Goal: Task Accomplishment & Management: Use online tool/utility

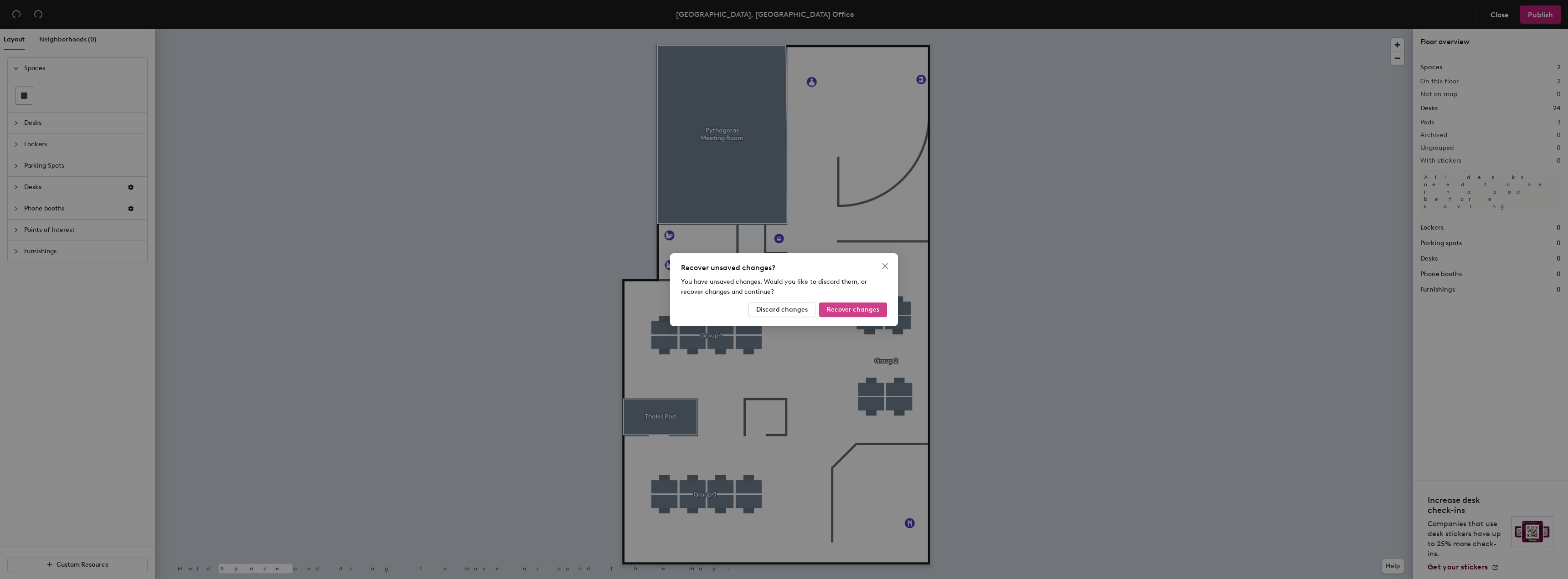
click at [870, 311] on span "Recover changes" at bounding box center [853, 309] width 52 height 8
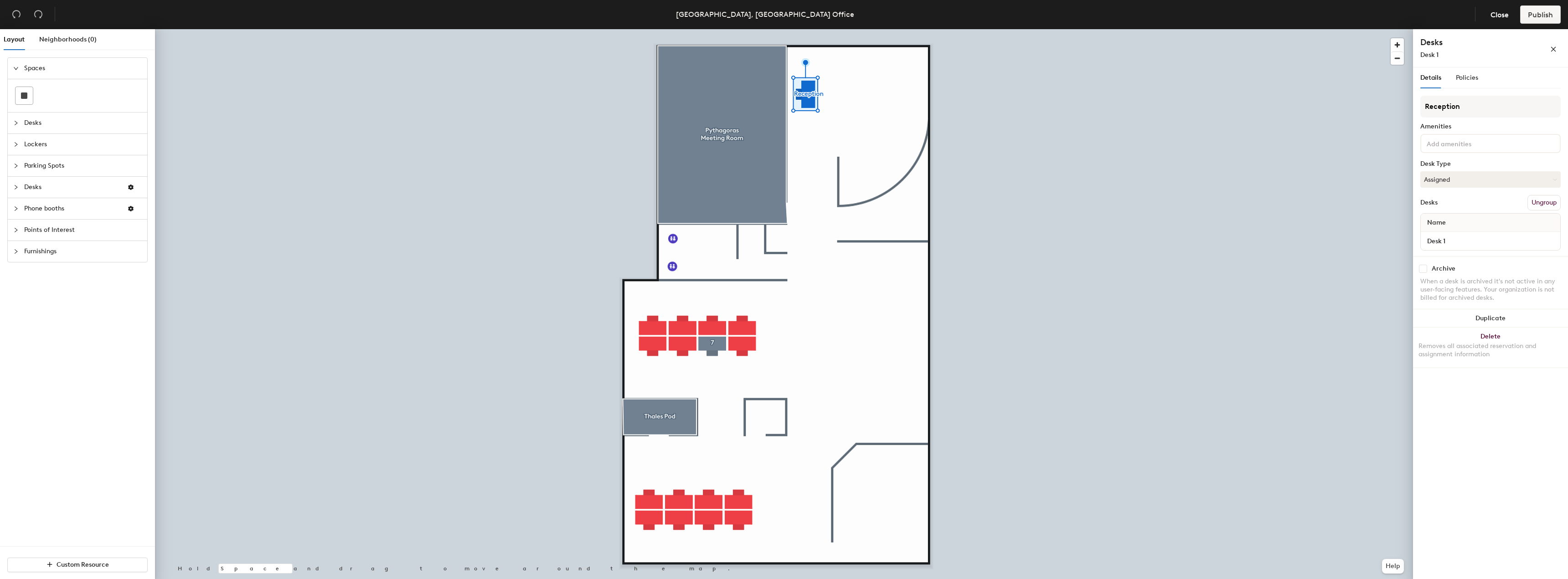
click at [1139, 29] on div at bounding box center [784, 29] width 1258 height 0
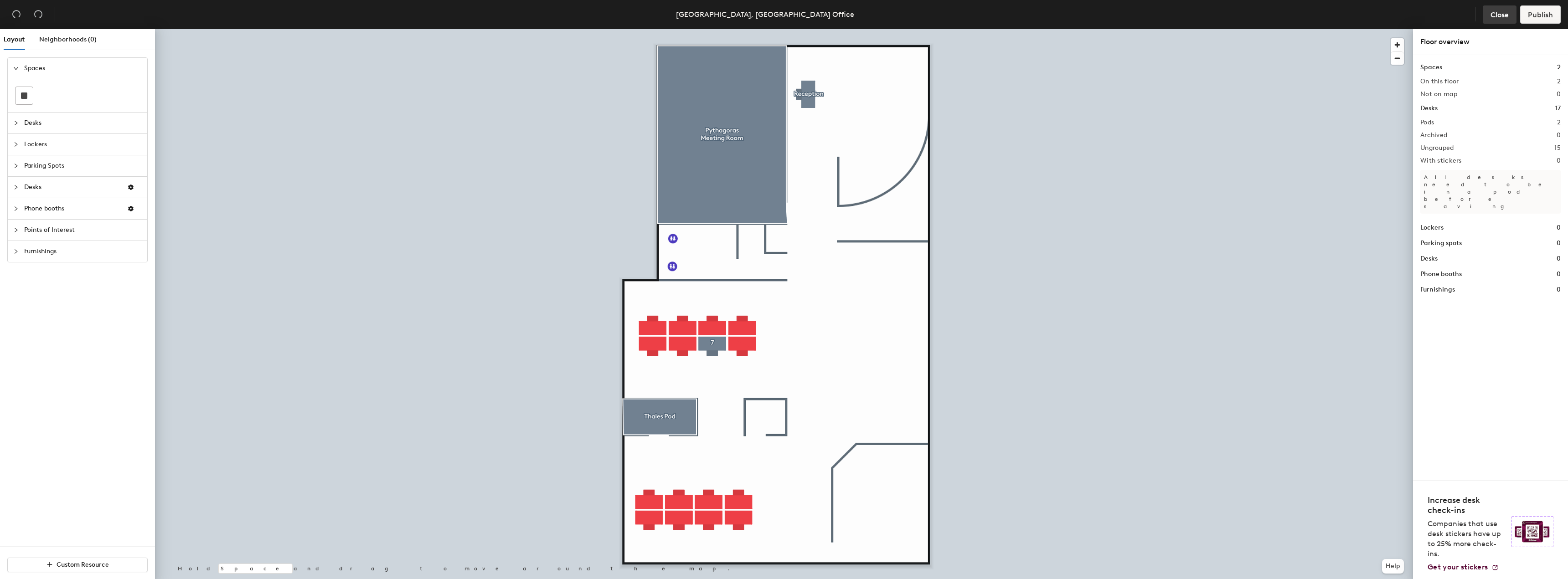
click at [1504, 19] on span "Close" at bounding box center [1500, 15] width 18 height 9
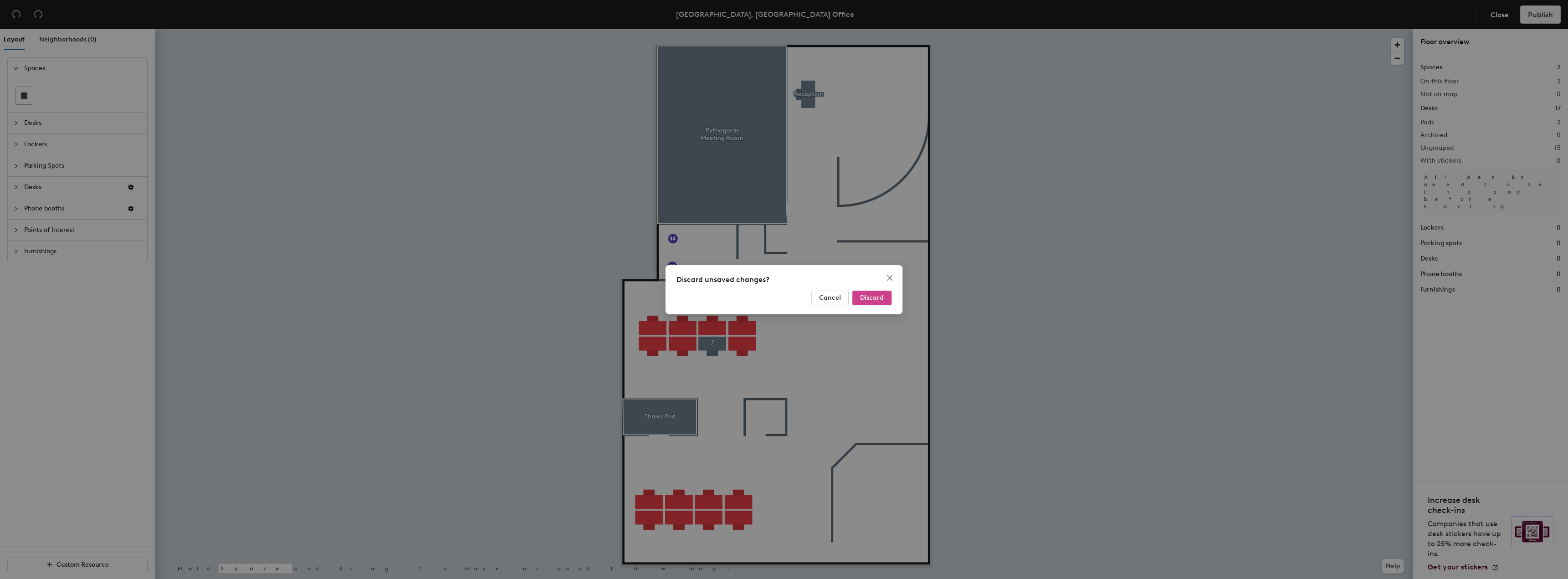
click at [869, 303] on button "Discard" at bounding box center [872, 298] width 39 height 15
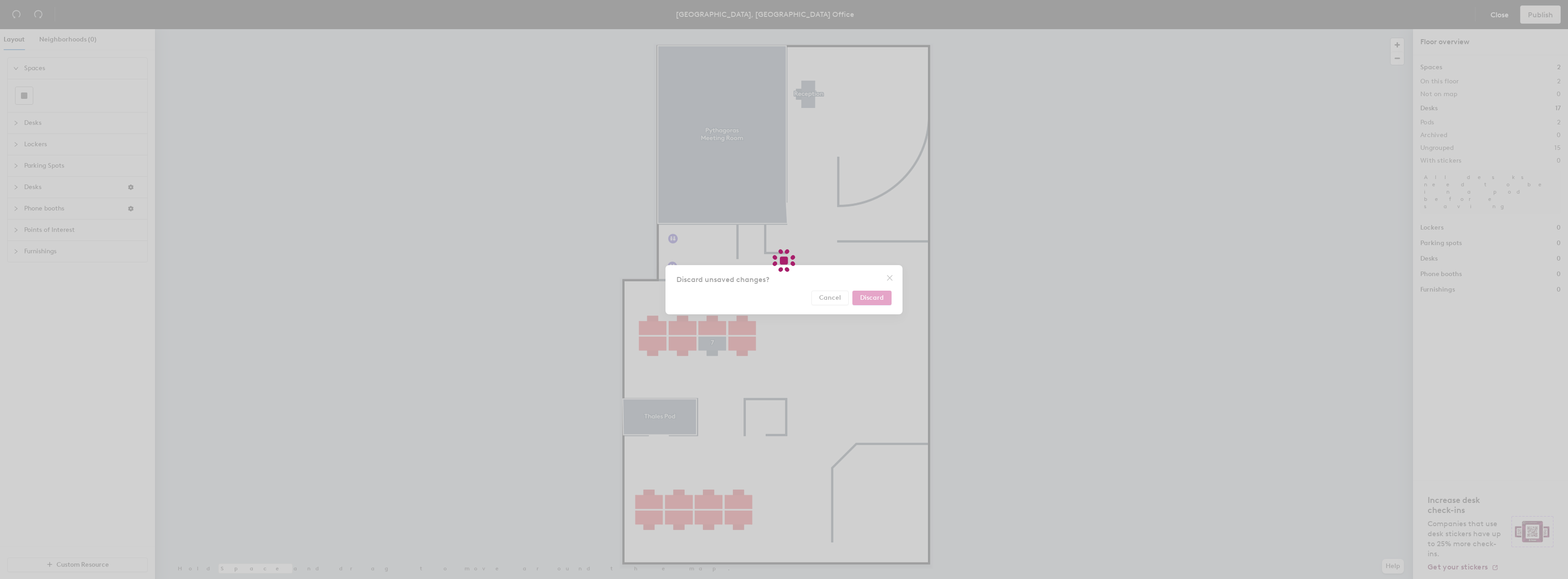
click at [881, 300] on div at bounding box center [784, 290] width 1568 height 579
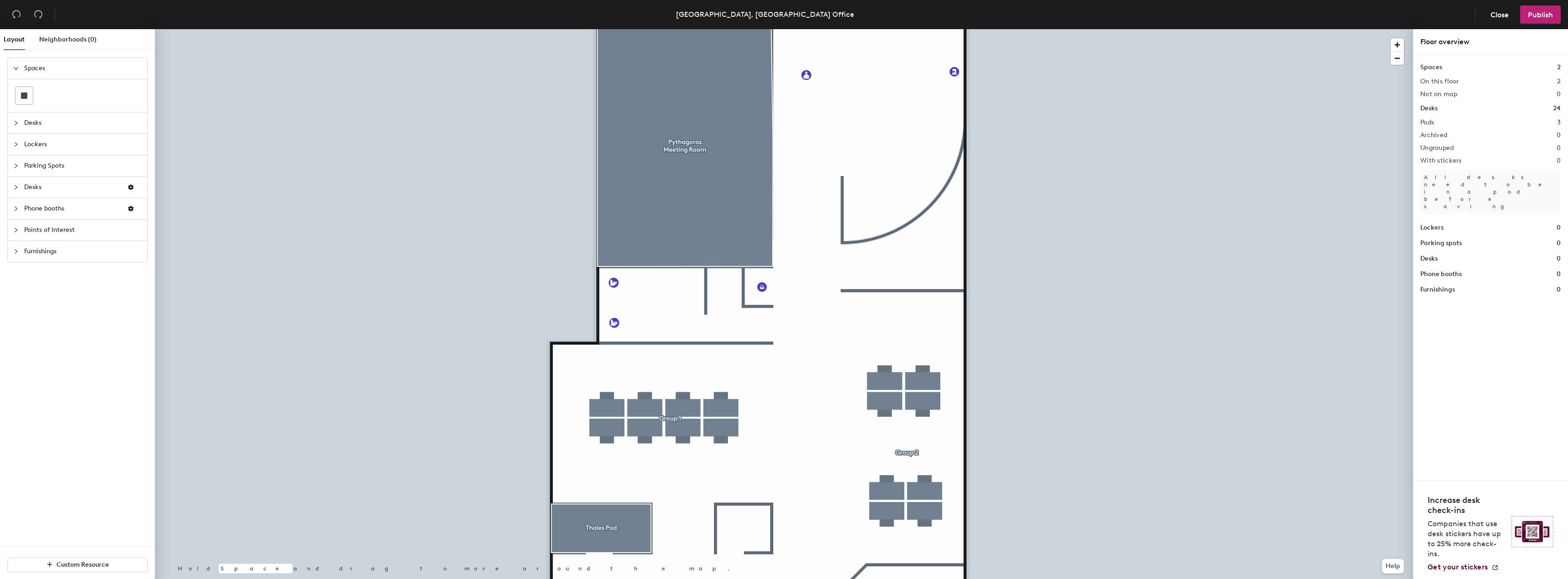
click at [39, 118] on span "Desks" at bounding box center [83, 123] width 117 height 21
click at [19, 119] on icon at bounding box center [24, 117] width 9 height 4
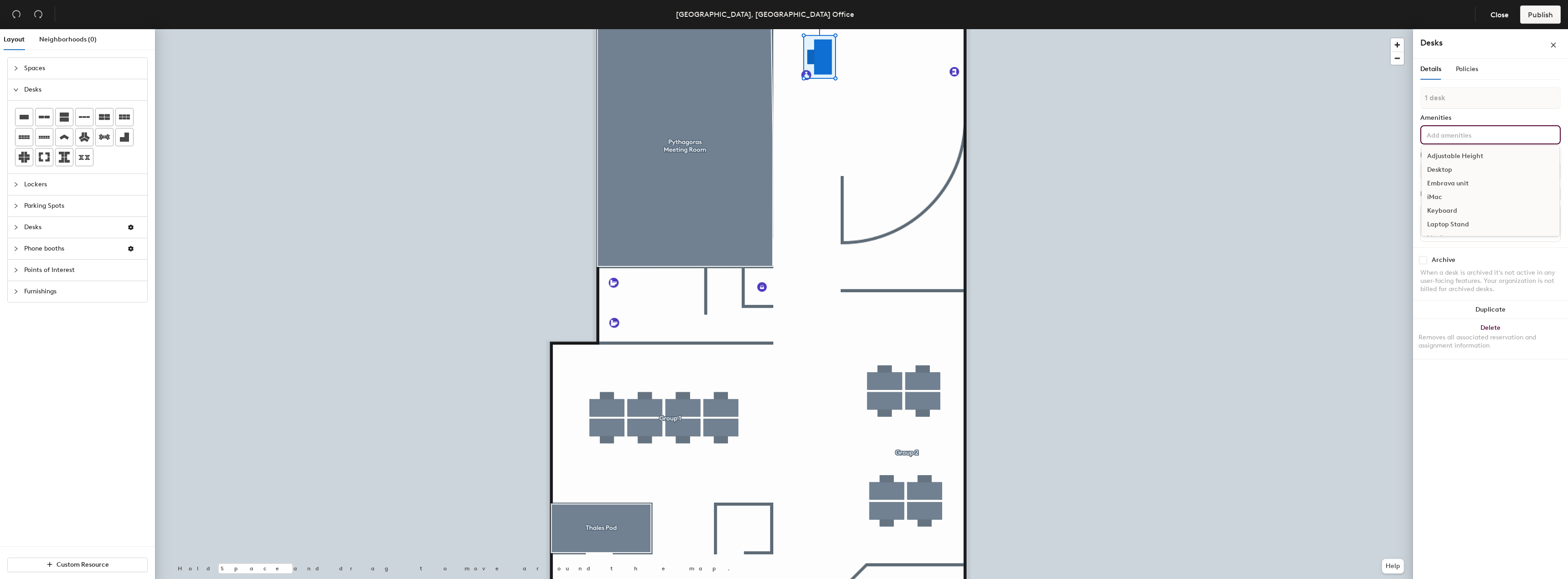
click at [1451, 133] on input at bounding box center [1466, 134] width 82 height 11
click at [1445, 240] on div at bounding box center [1490, 232] width 139 height 18
click at [1456, 235] on input at bounding box center [1490, 232] width 136 height 13
type input "Reception Desk"
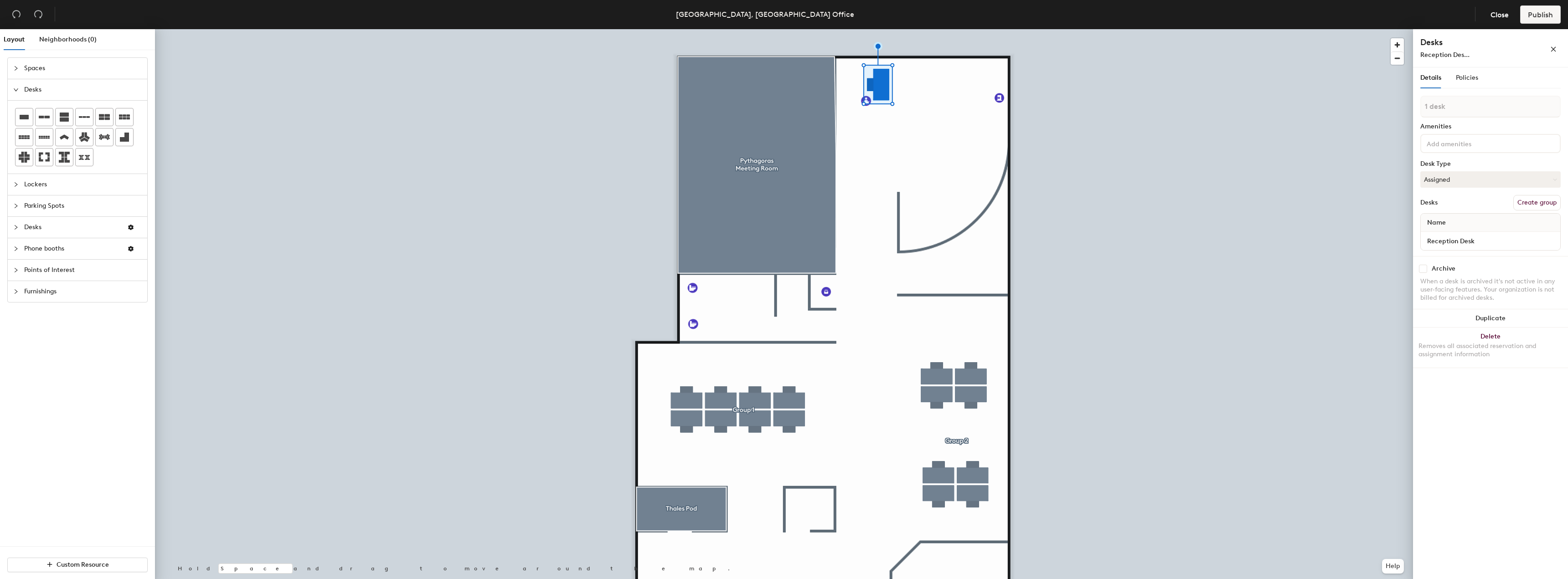
click at [1461, 150] on div at bounding box center [1490, 143] width 141 height 19
click at [1447, 176] on div "Desktop" at bounding box center [1491, 178] width 138 height 13
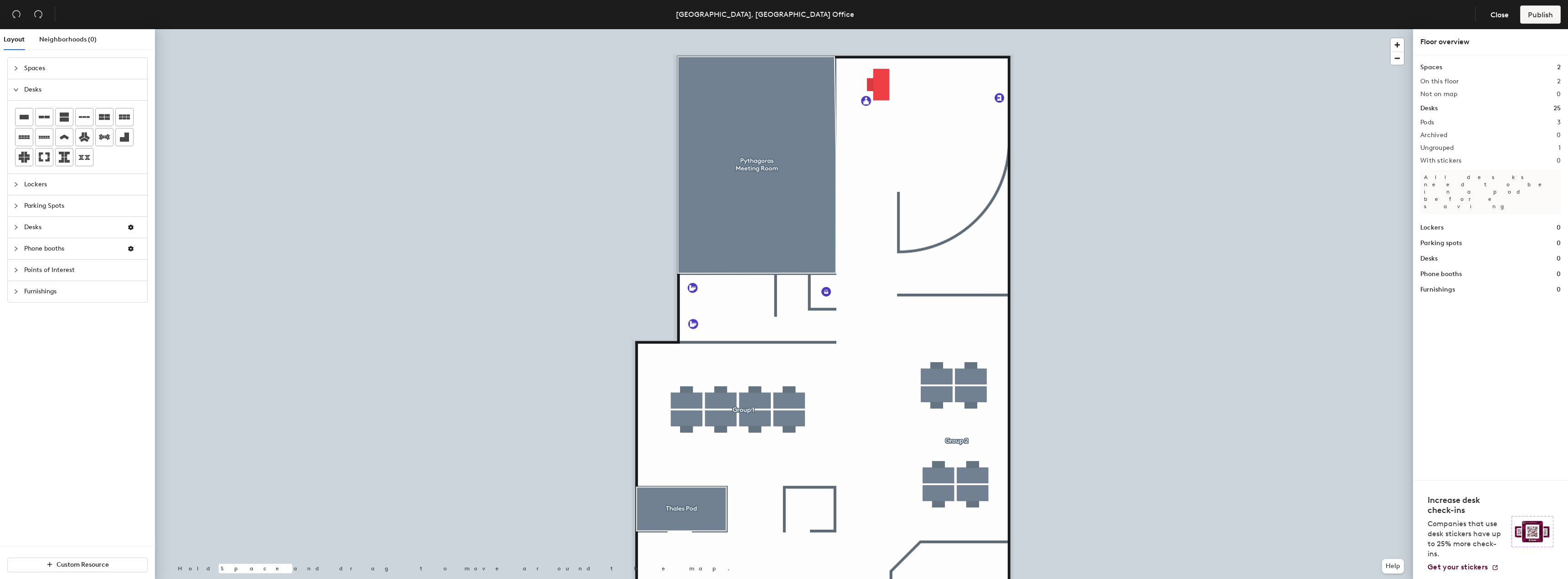
click at [1488, 173] on p "All desks need to be in a pod before saving" at bounding box center [1490, 192] width 141 height 44
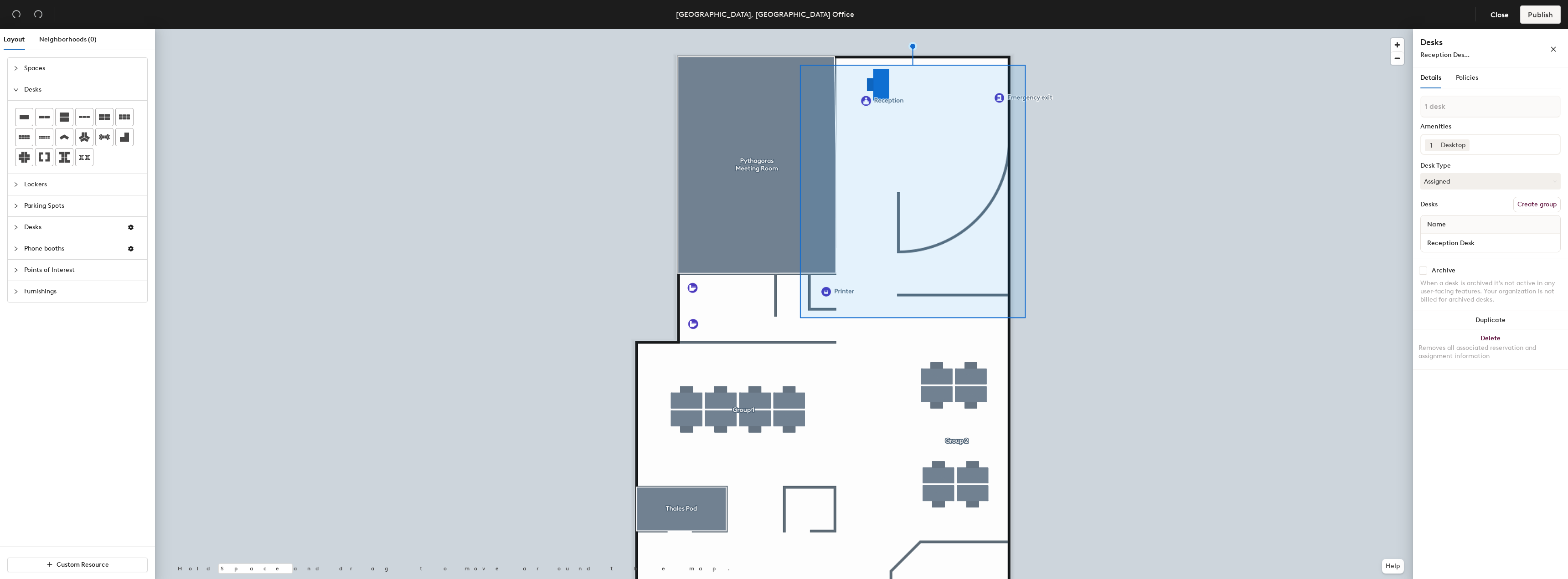
click at [1491, 153] on div "1 Desktop" at bounding box center [1490, 144] width 141 height 21
click at [1549, 44] on button "button" at bounding box center [1553, 48] width 15 height 15
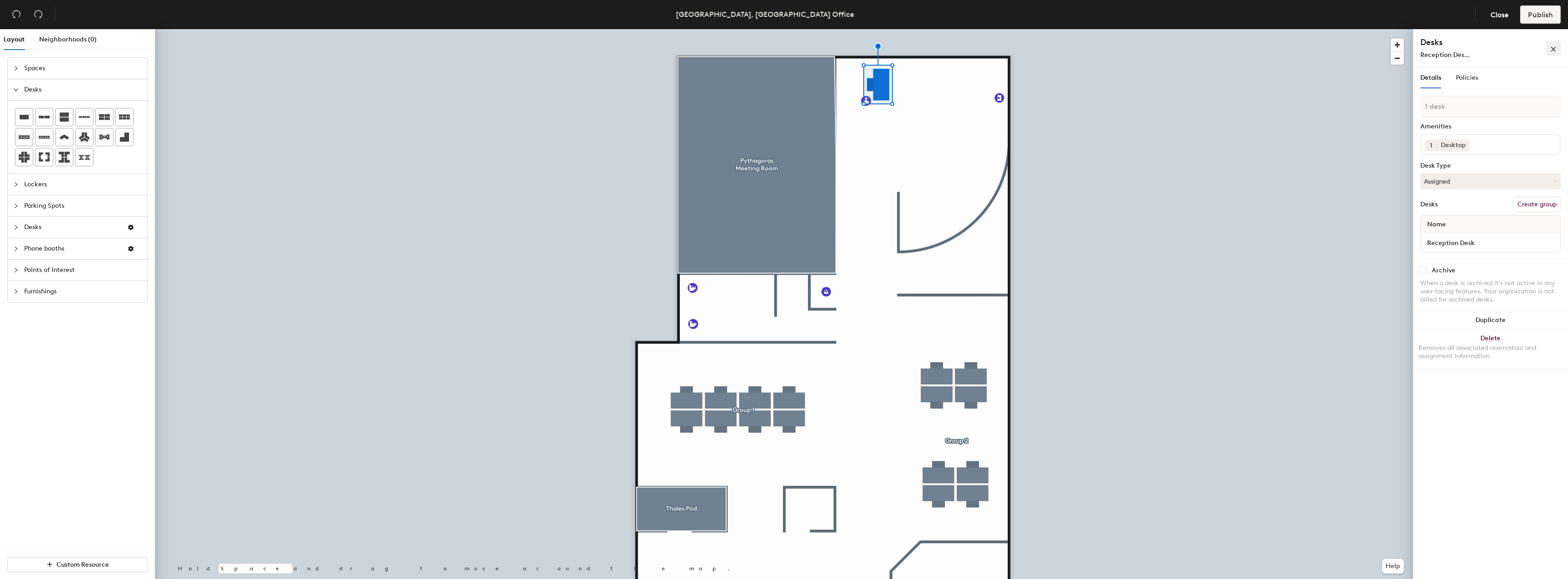
click at [1554, 49] on icon "close" at bounding box center [1553, 49] width 5 height 5
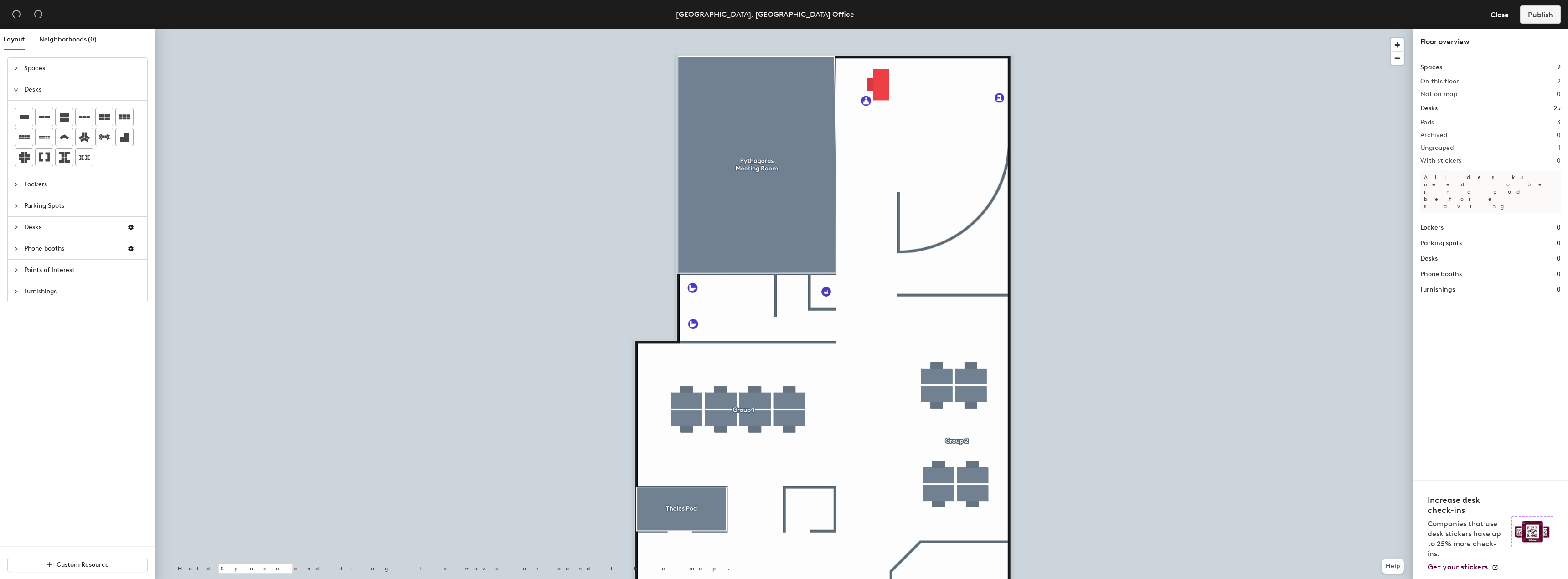
click at [43, 269] on span "Points of Interest" at bounding box center [83, 270] width 117 height 21
click at [43, 286] on span "Furnishings" at bounding box center [83, 291] width 117 height 21
click at [52, 173] on span "Phone booths" at bounding box center [72, 175] width 96 height 21
click at [52, 151] on span "Desks" at bounding box center [72, 154] width 96 height 21
click at [49, 139] on span "Parking Spots" at bounding box center [83, 133] width 117 height 21
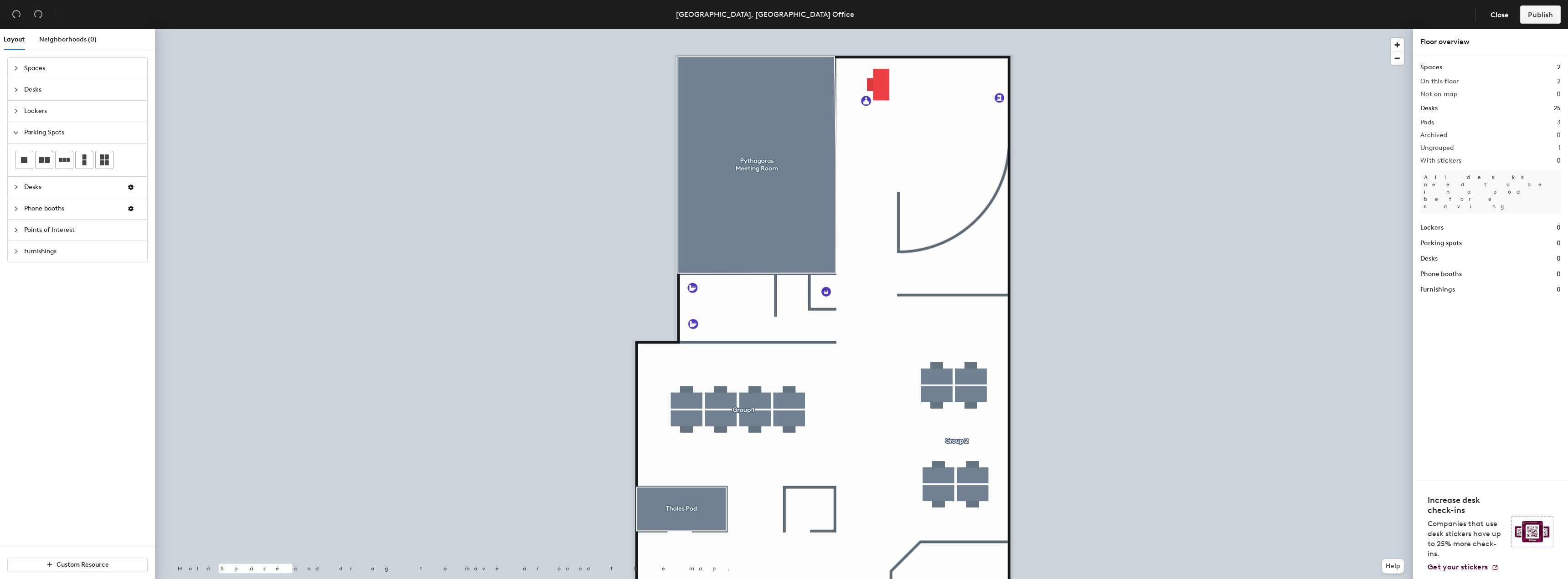
click at [45, 113] on span "Lockers" at bounding box center [83, 111] width 117 height 21
click at [45, 87] on span "Desks" at bounding box center [83, 89] width 117 height 21
click at [42, 75] on span "Spaces" at bounding box center [83, 68] width 117 height 21
click at [23, 95] on rect at bounding box center [24, 95] width 6 height 6
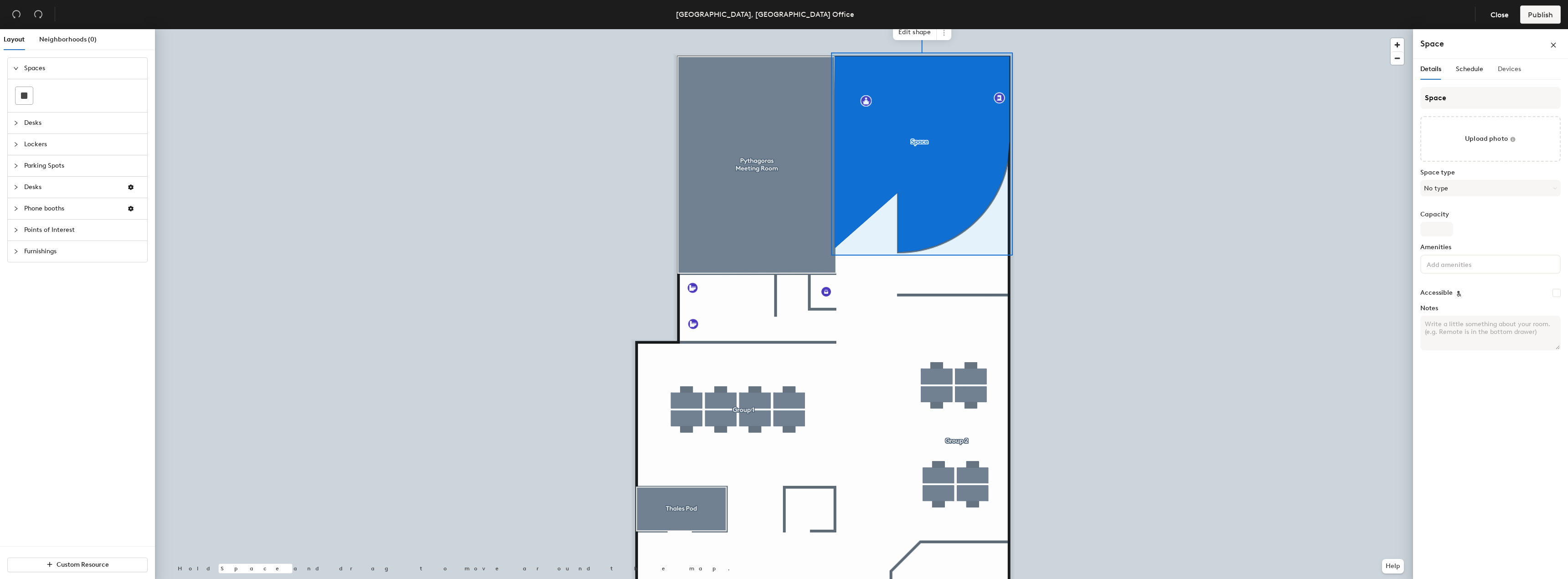
click at [1516, 77] on div "Devices" at bounding box center [1510, 69] width 23 height 21
click at [1457, 69] on span "Schedule" at bounding box center [1469, 69] width 27 height 8
click at [1423, 70] on span "Details" at bounding box center [1430, 69] width 21 height 8
click at [921, 30] on span "Edit shape" at bounding box center [915, 32] width 44 height 15
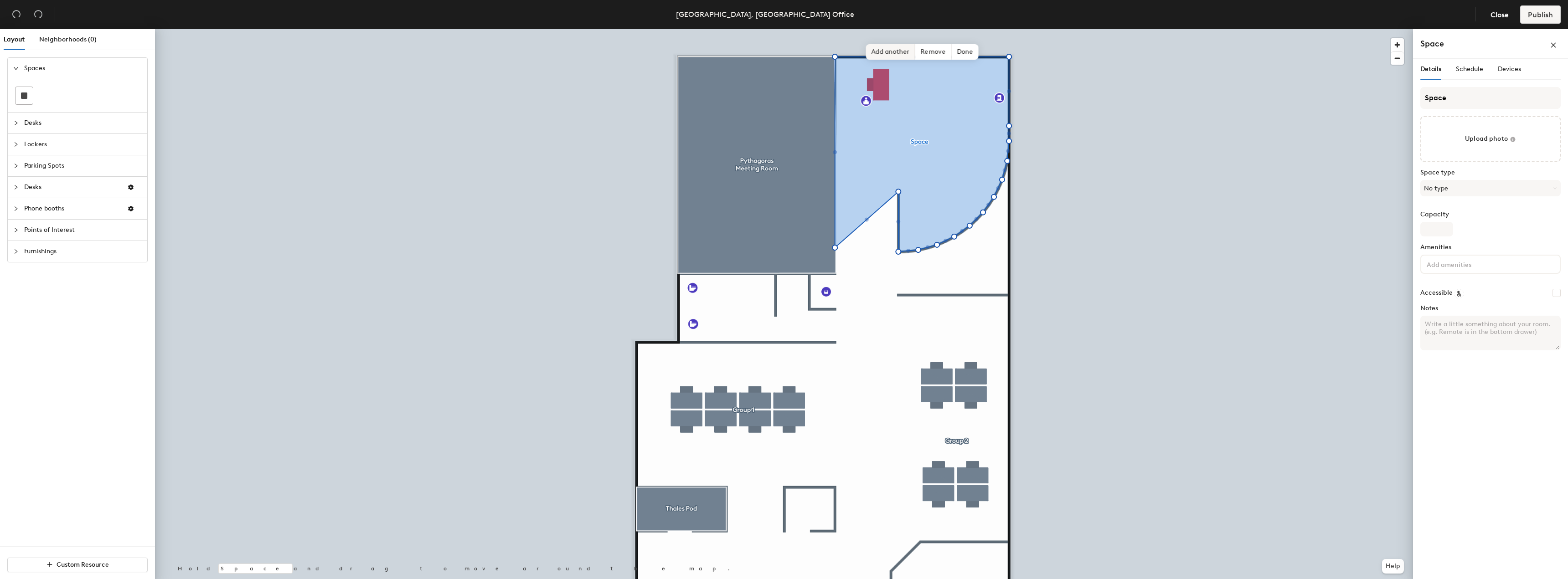
click at [891, 55] on span "Add another" at bounding box center [891, 52] width 49 height 15
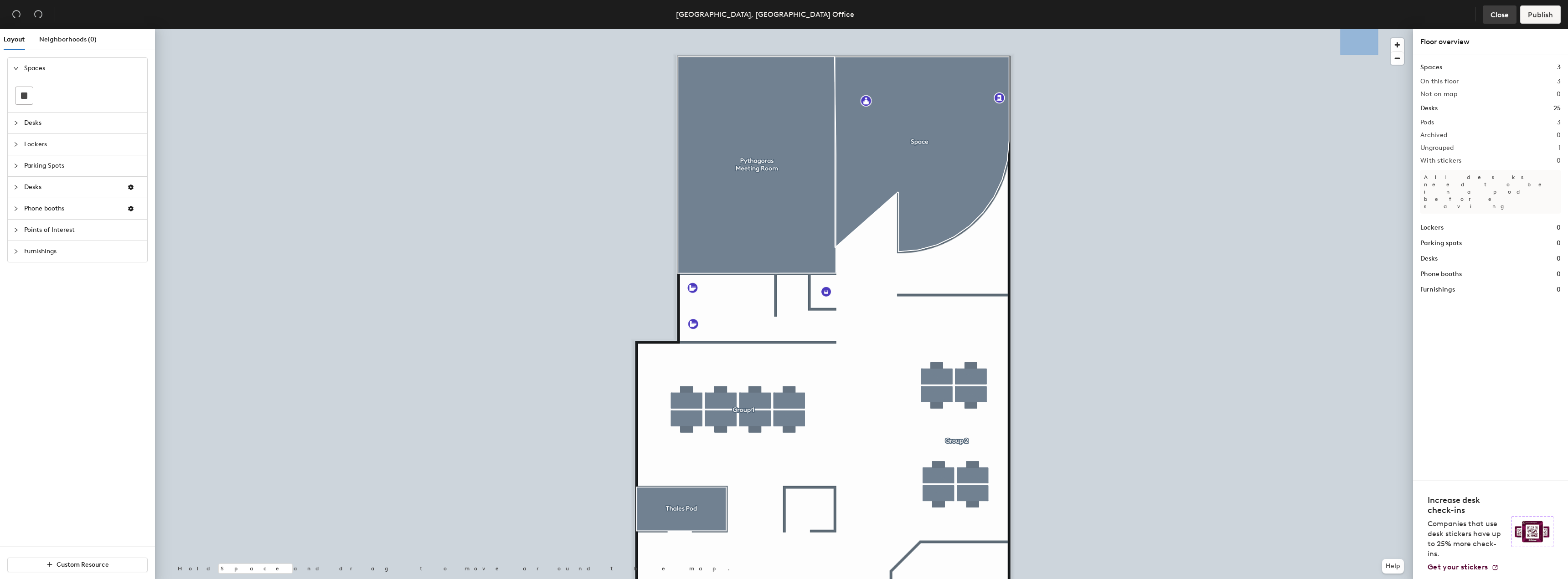
click at [1505, 23] on button "Close" at bounding box center [1499, 15] width 33 height 18
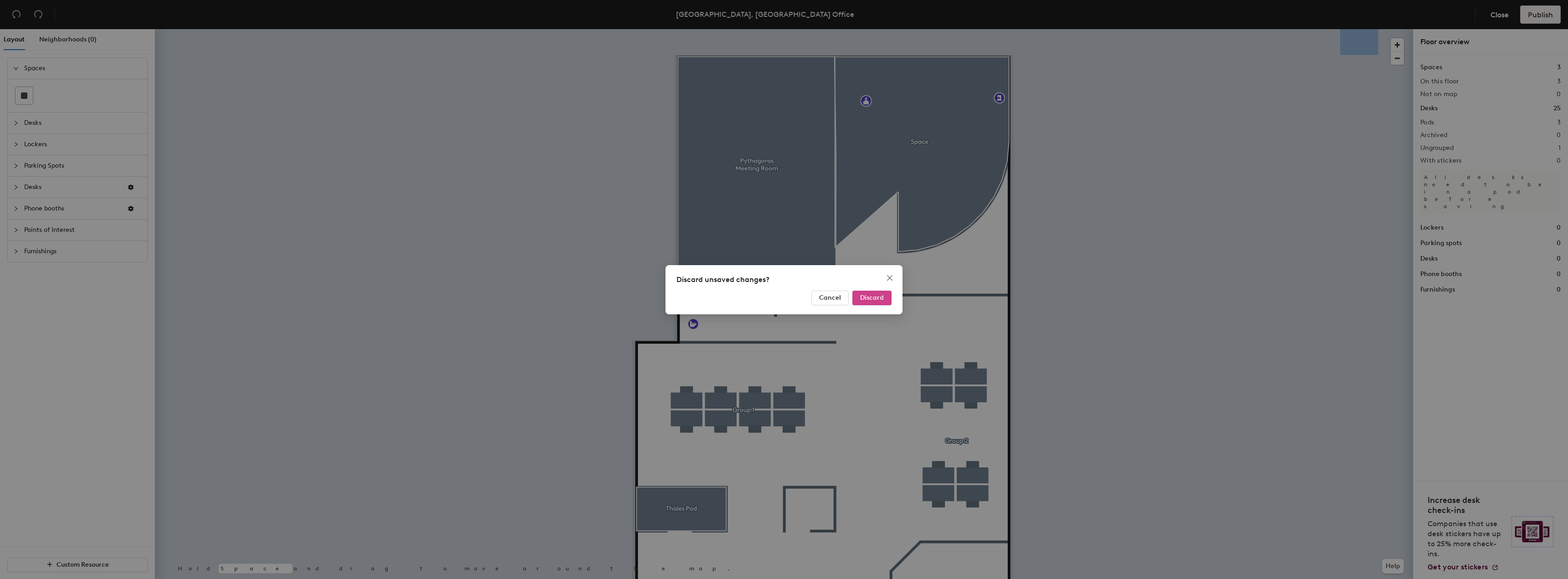
click at [863, 292] on button "Discard" at bounding box center [872, 298] width 39 height 15
